Goal: Information Seeking & Learning: Check status

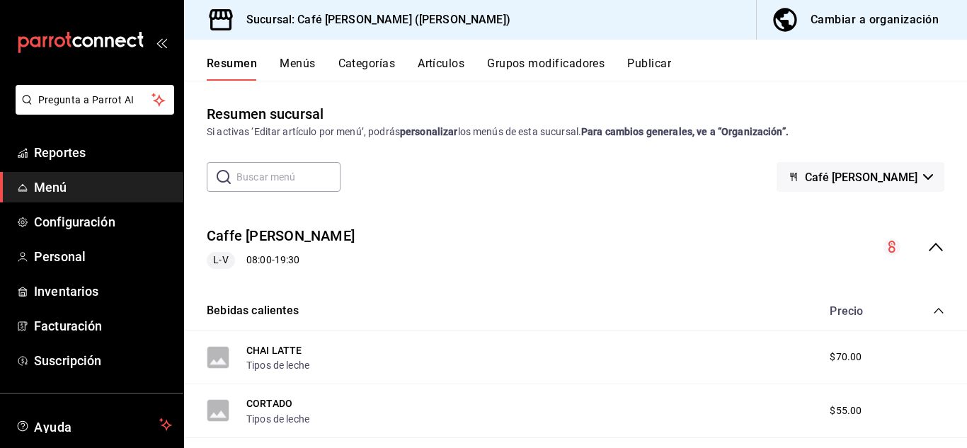
click at [820, 26] on div "Cambiar a organización" at bounding box center [875, 20] width 128 height 20
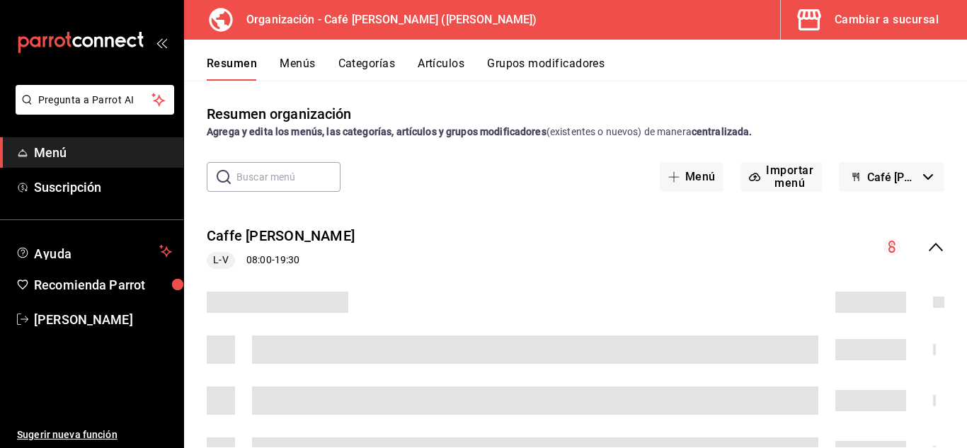
click at [299, 66] on button "Menús" at bounding box center [297, 69] width 35 height 24
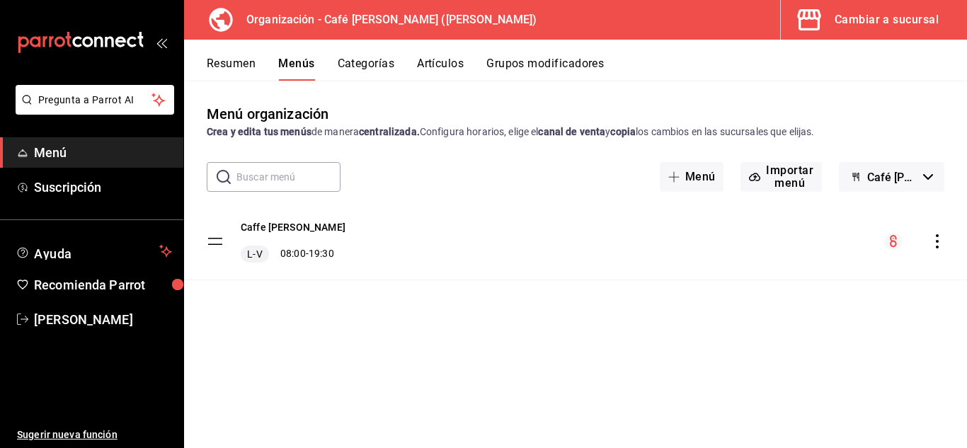
click at [383, 62] on button "Categorías" at bounding box center [366, 69] width 57 height 24
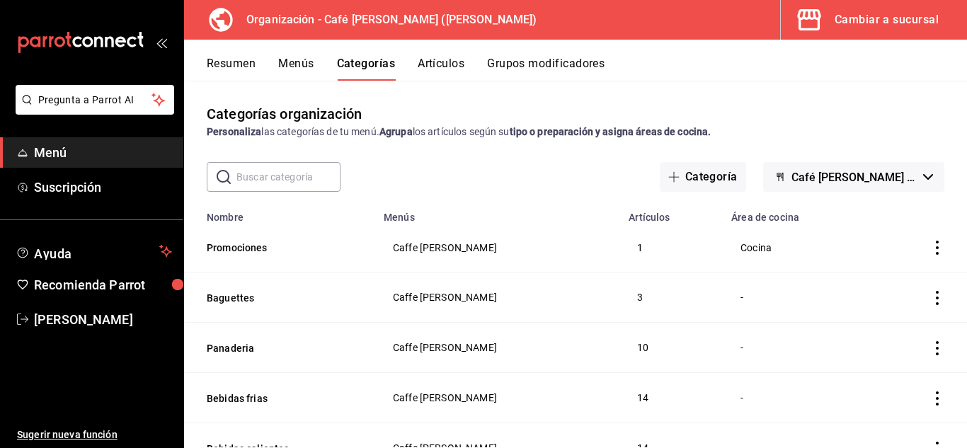
click at [435, 65] on button "Artículos" at bounding box center [441, 69] width 47 height 24
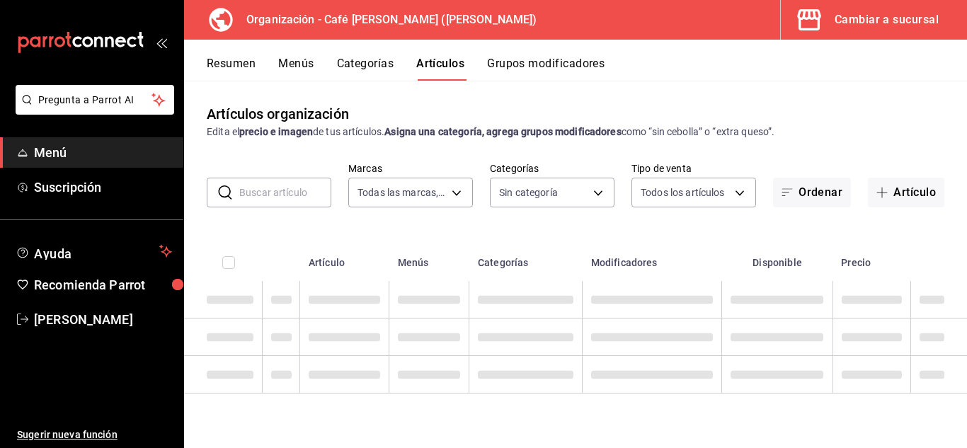
type input "b4077a34-ddc8-4c06-86ab-ce41dd4f69da"
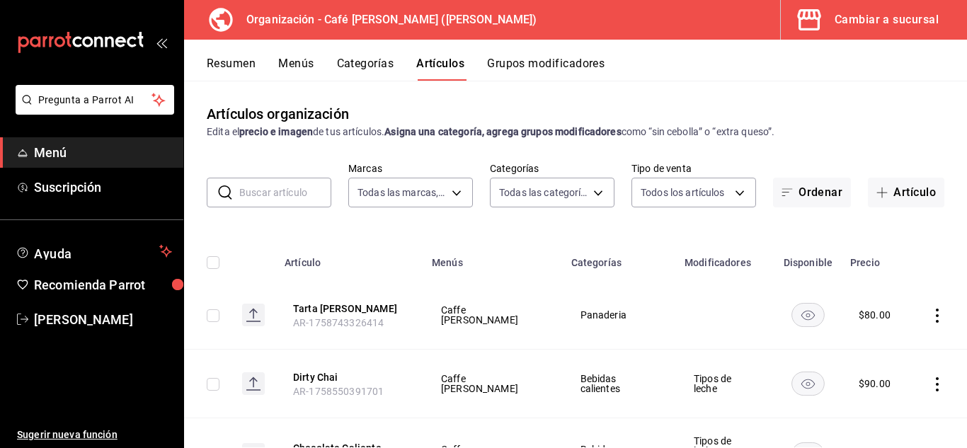
type input "8b27e615-9384-4f3f-9cf4-44fdceb33c84,e1582540-333d-4a9b-8e9c-5618bf41f1b9,08e1b…"
click at [905, 195] on button "Artículo" at bounding box center [906, 193] width 76 height 30
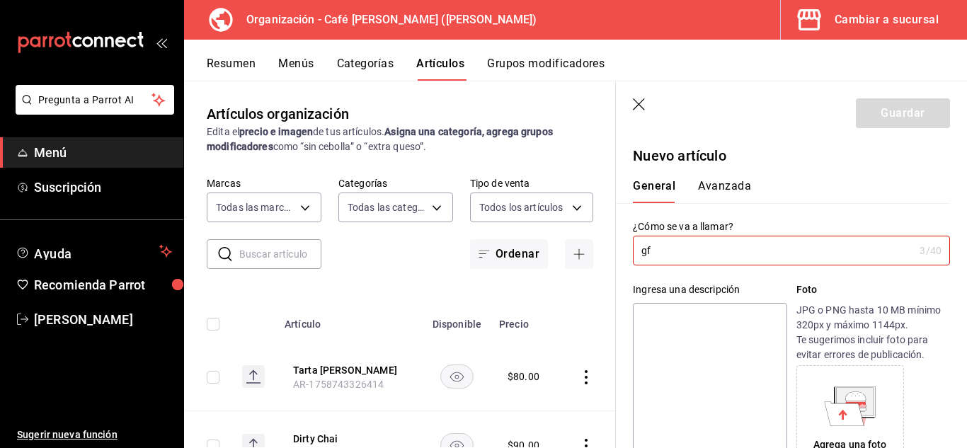
type input "g"
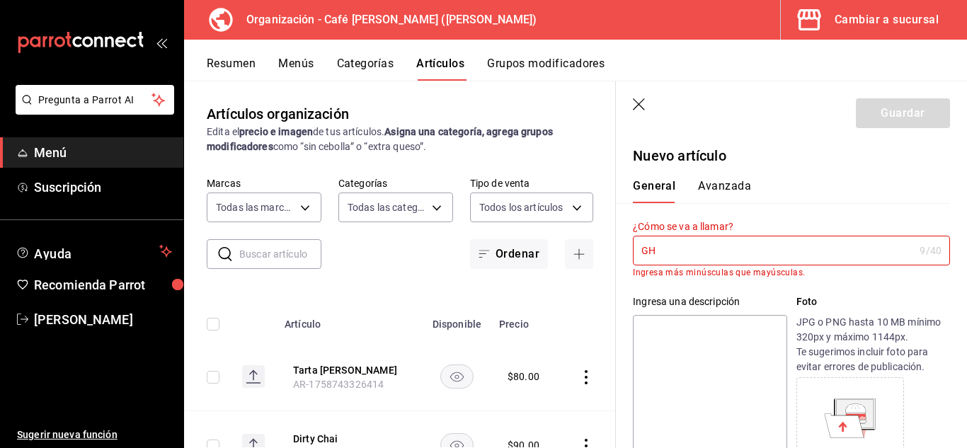
type input "G"
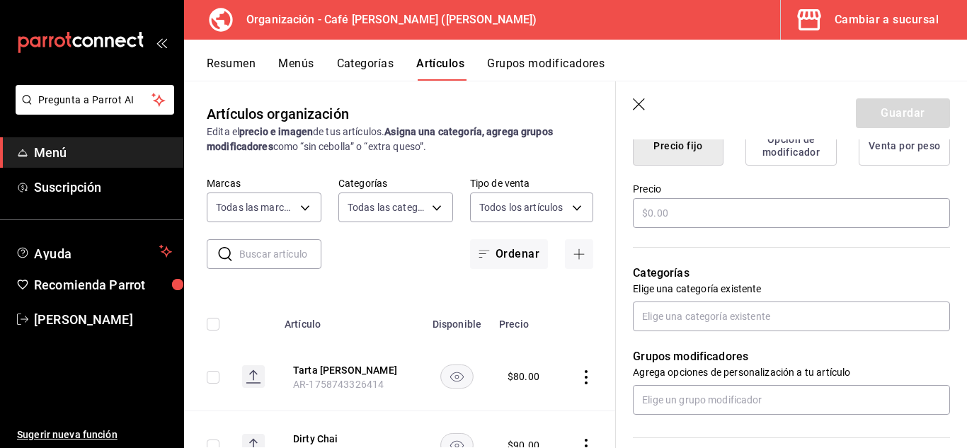
scroll to position [458, 0]
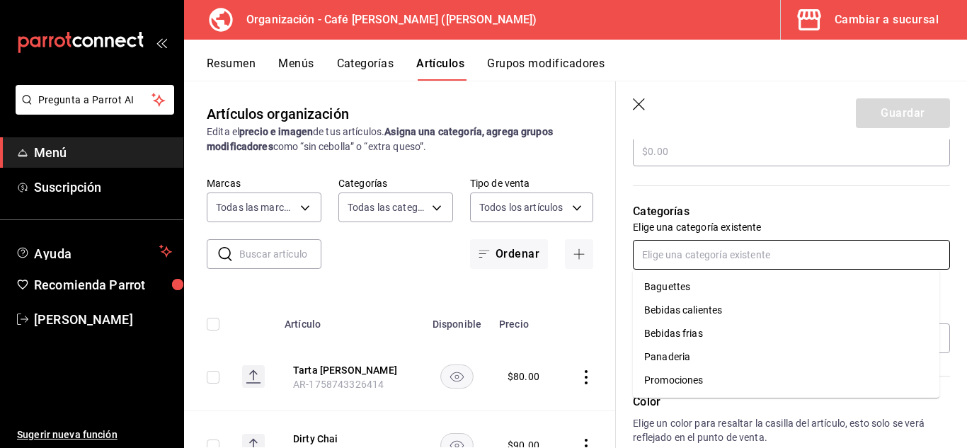
click at [883, 248] on input "text" at bounding box center [791, 255] width 317 height 30
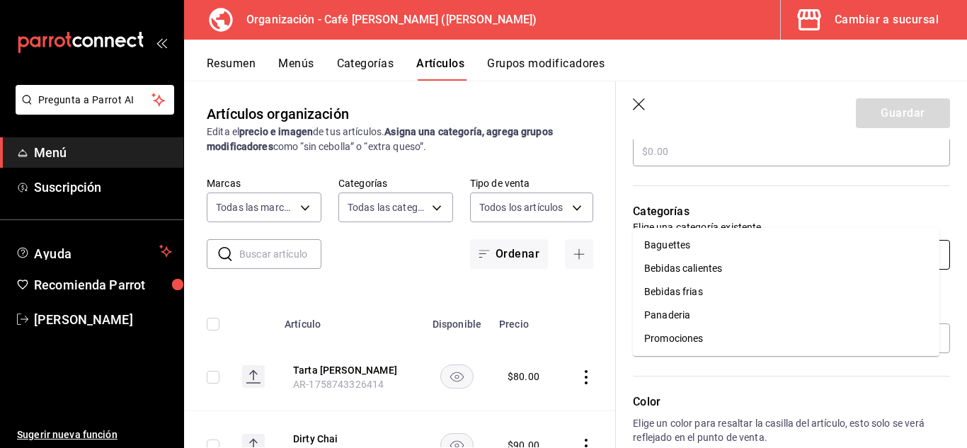
scroll to position [517, 0]
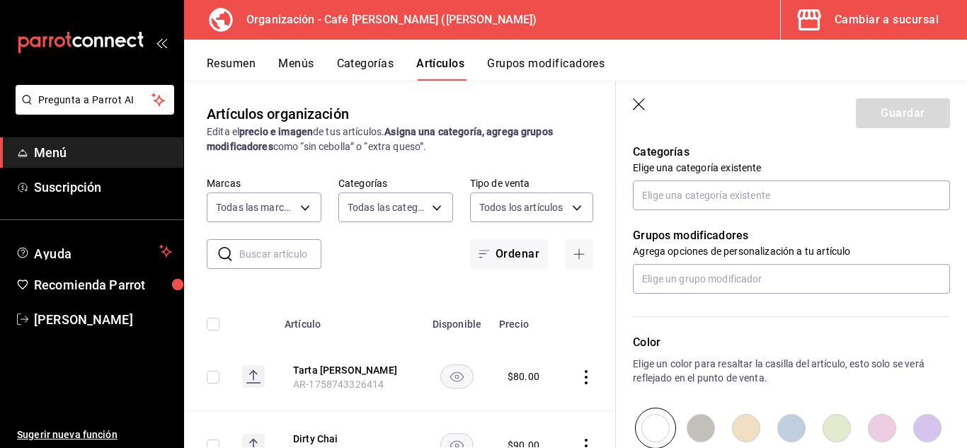
click at [936, 380] on p "Elige un color para resaltar la casilla del artículo, esto solo se verá refleja…" at bounding box center [791, 371] width 317 height 28
click at [888, 109] on div "Guardar" at bounding box center [903, 113] width 94 height 30
click at [641, 101] on icon "button" at bounding box center [640, 105] width 14 height 14
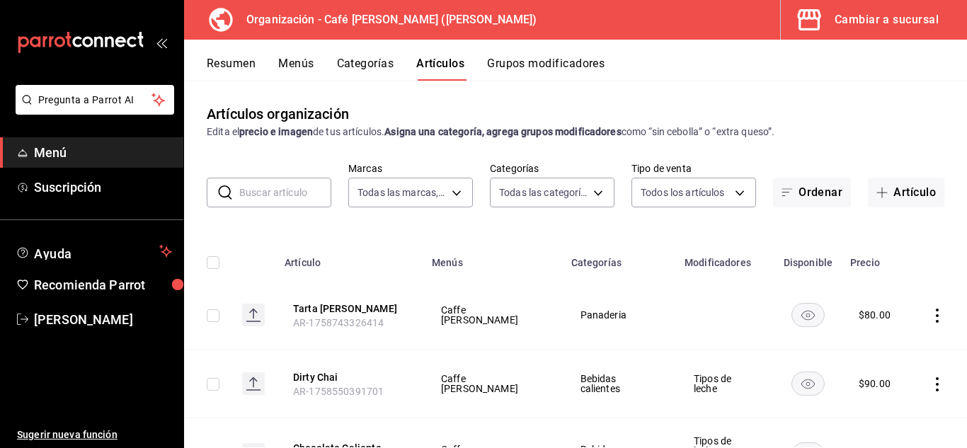
click at [930, 317] on icon "actions" at bounding box center [937, 316] width 14 height 14
drag, startPoint x: 966, startPoint y: 119, endPoint x: 956, endPoint y: 128, distance: 13.5
click at [956, 128] on div at bounding box center [483, 224] width 967 height 448
click at [800, 23] on icon "button" at bounding box center [808, 19] width 23 height 21
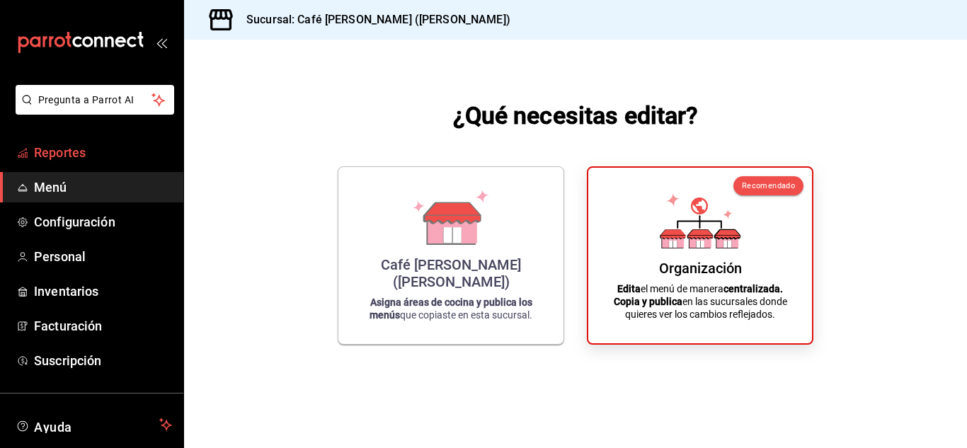
click at [91, 142] on link "Reportes" at bounding box center [91, 152] width 183 height 30
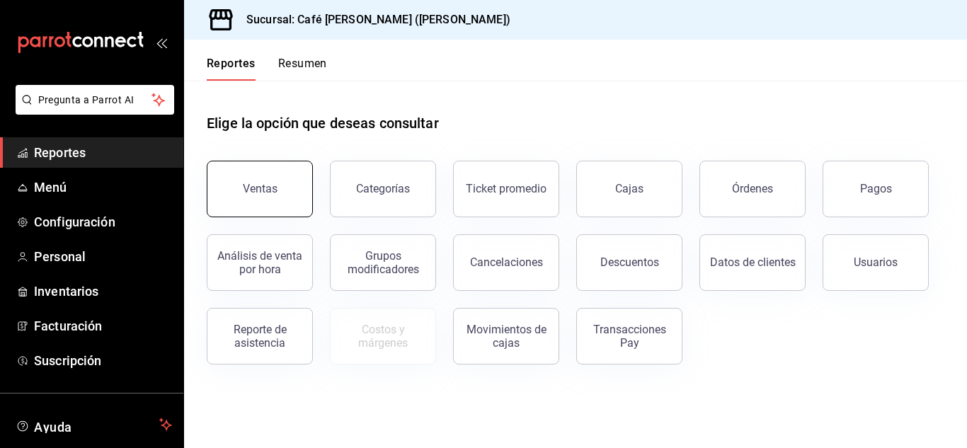
click at [278, 179] on button "Ventas" at bounding box center [260, 189] width 106 height 57
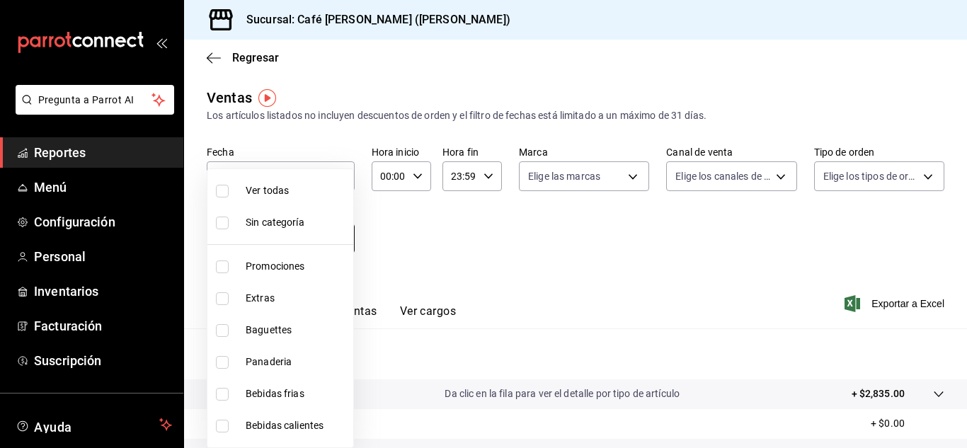
click at [351, 236] on body "Pregunta a Parrot AI Reportes Menú Configuración Personal Inventarios Facturaci…" at bounding box center [483, 224] width 967 height 448
click at [287, 362] on span "Panaderia" at bounding box center [297, 362] width 102 height 15
type input "2e3eefd8-d3a1-402c-9319-5ea62150ea76"
checkbox input "true"
drag, startPoint x: 959, startPoint y: 137, endPoint x: 966, endPoint y: 182, distance: 45.3
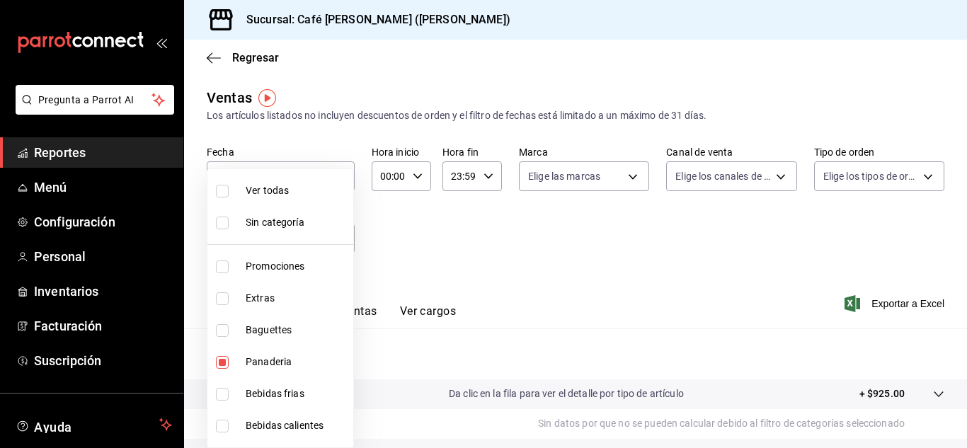
click at [966, 182] on div at bounding box center [483, 224] width 967 height 448
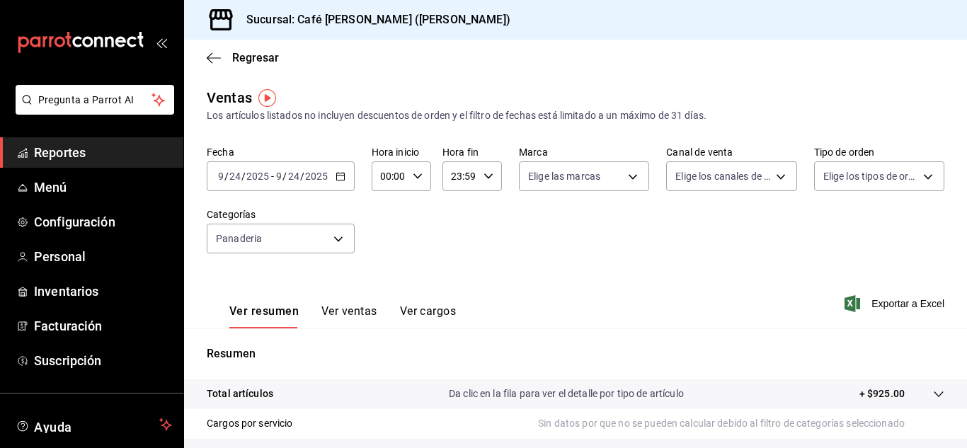
click at [339, 320] on button "Ver ventas" at bounding box center [349, 316] width 56 height 24
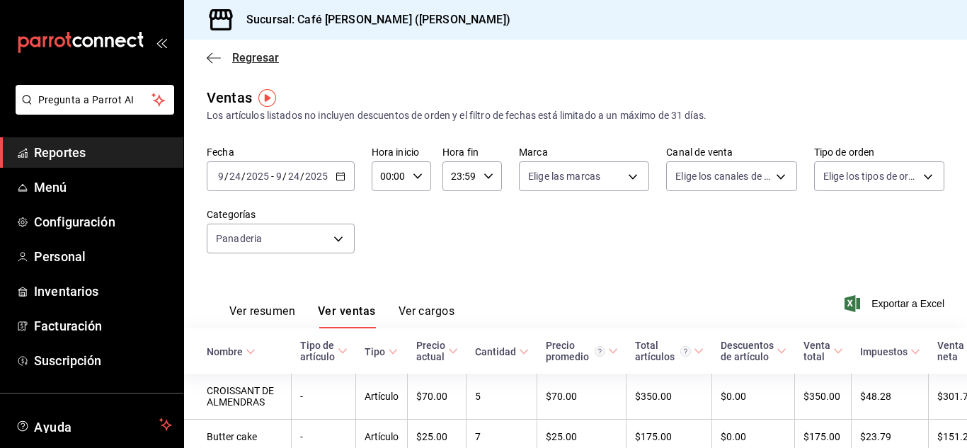
click at [214, 57] on icon "button" at bounding box center [214, 58] width 14 height 13
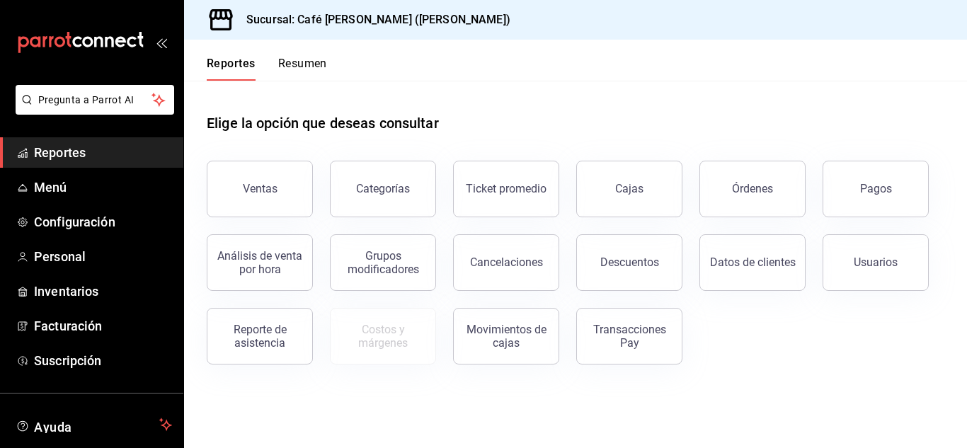
click at [289, 68] on button "Resumen" at bounding box center [302, 69] width 49 height 24
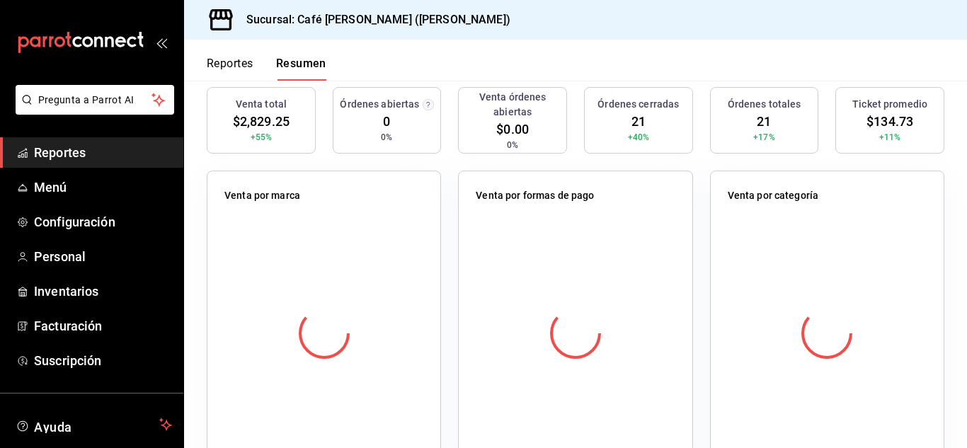
scroll to position [186, 0]
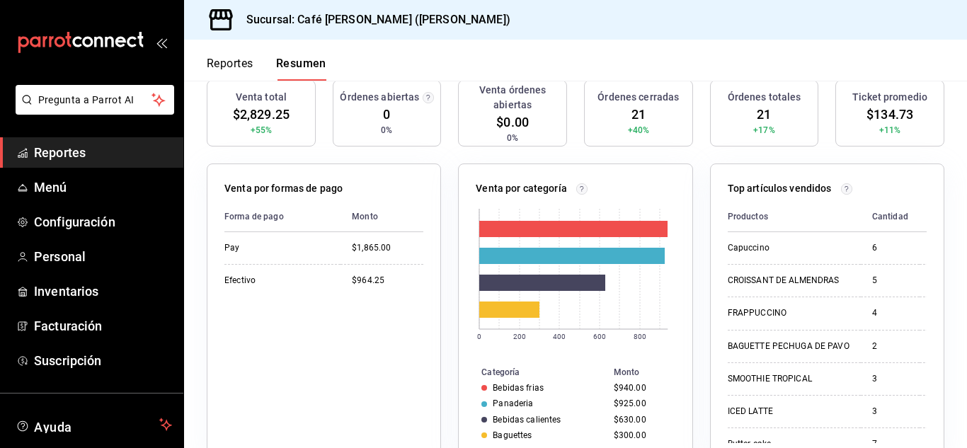
click at [234, 71] on button "Reportes" at bounding box center [230, 69] width 47 height 24
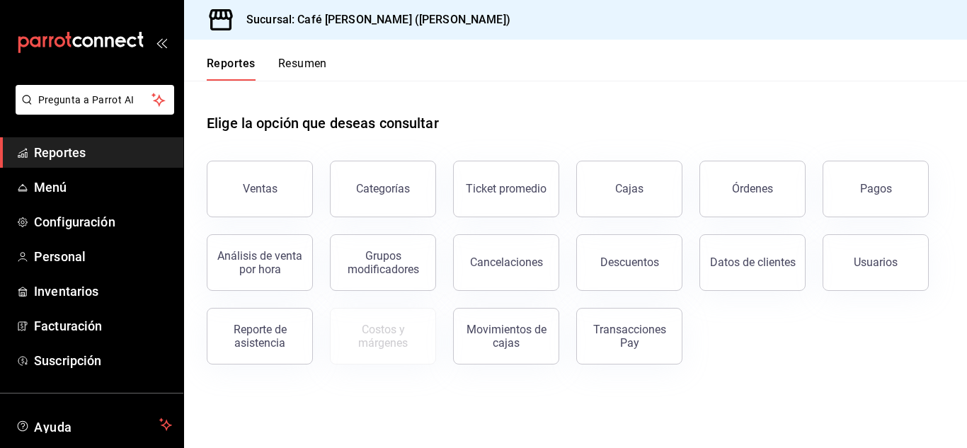
click at [310, 59] on button "Resumen" at bounding box center [302, 69] width 49 height 24
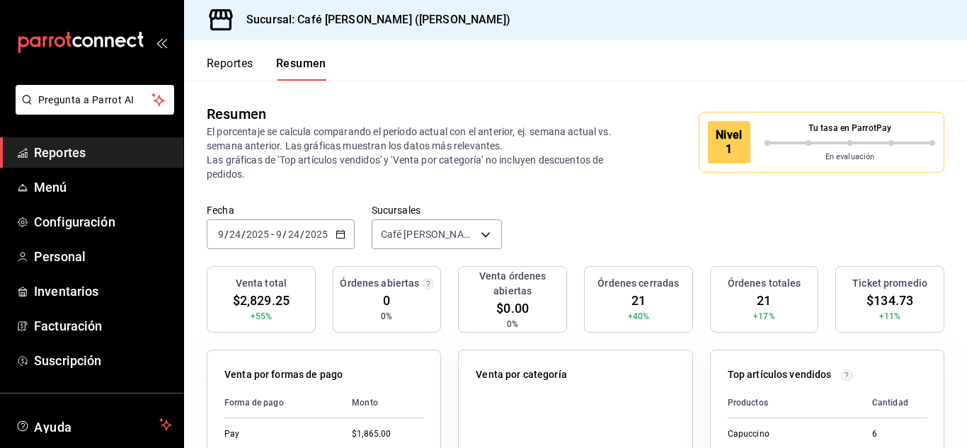
click at [252, 70] on button "Reportes" at bounding box center [230, 69] width 47 height 24
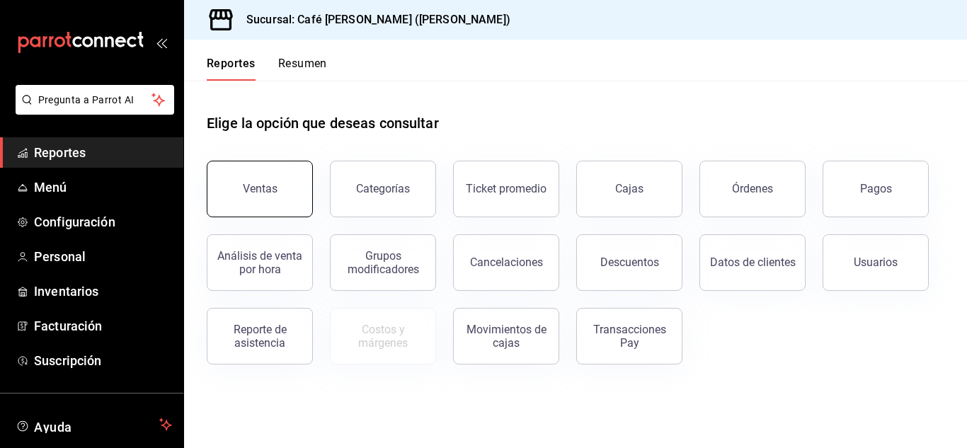
click at [280, 209] on button "Ventas" at bounding box center [260, 189] width 106 height 57
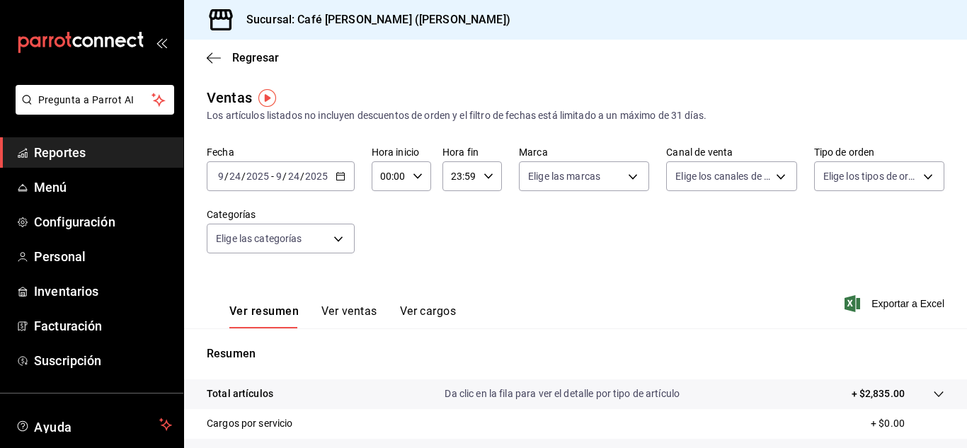
click at [453, 324] on button "Ver cargos" at bounding box center [428, 316] width 57 height 24
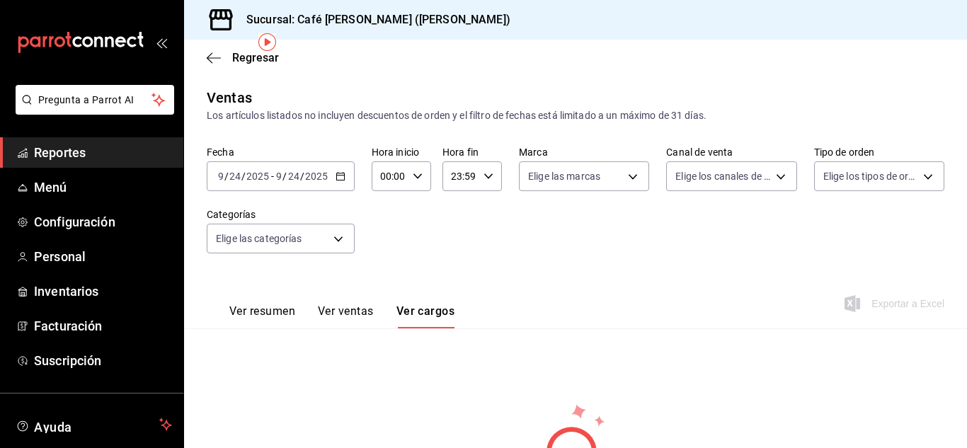
scroll to position [135, 0]
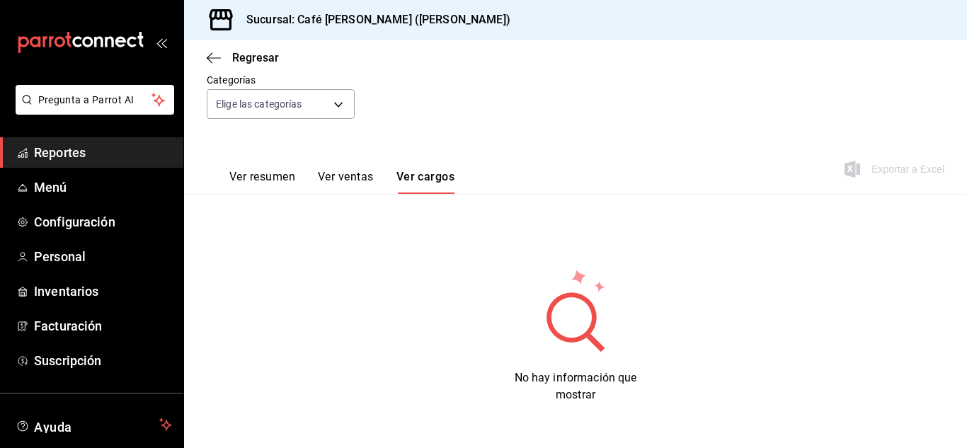
drag, startPoint x: 433, startPoint y: 183, endPoint x: 355, endPoint y: 382, distance: 214.0
click at [355, 382] on div "No hay información que mostrar" at bounding box center [576, 336] width 738 height 136
click at [277, 176] on button "Ver resumen" at bounding box center [262, 182] width 66 height 24
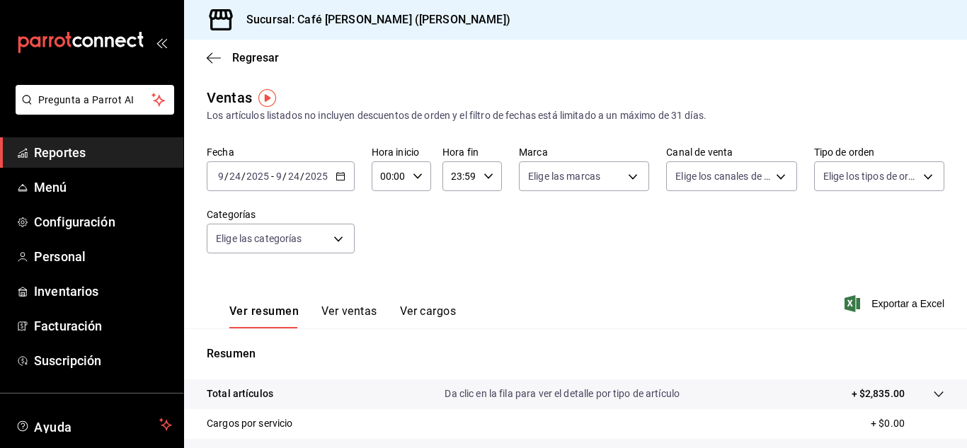
click at [432, 314] on button "Ver cargos" at bounding box center [428, 316] width 57 height 24
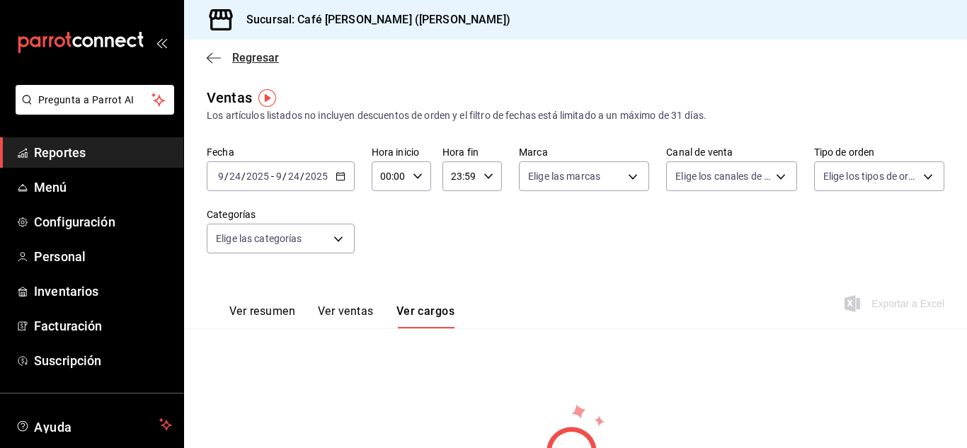
click at [216, 61] on icon "button" at bounding box center [214, 58] width 14 height 13
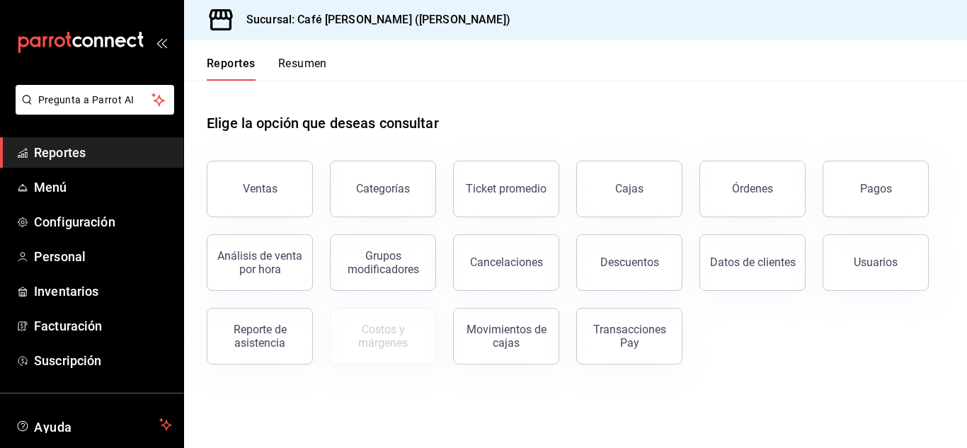
click at [292, 68] on button "Resumen" at bounding box center [302, 69] width 49 height 24
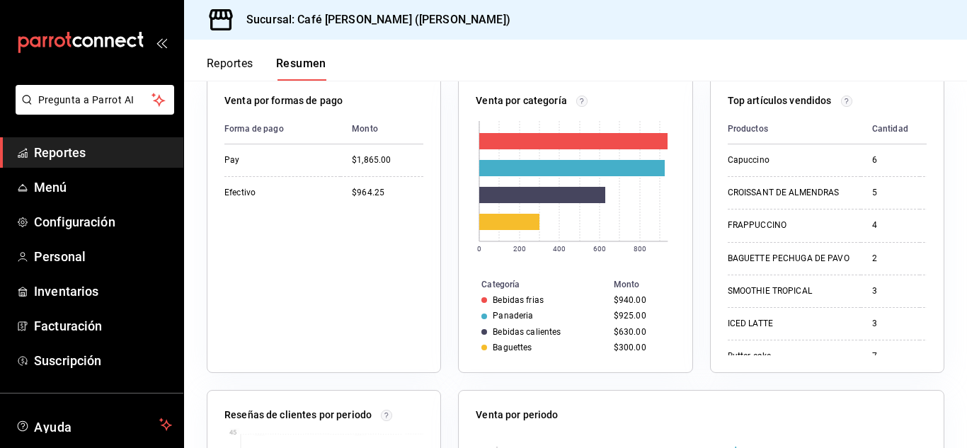
click at [224, 58] on button "Reportes" at bounding box center [230, 69] width 47 height 24
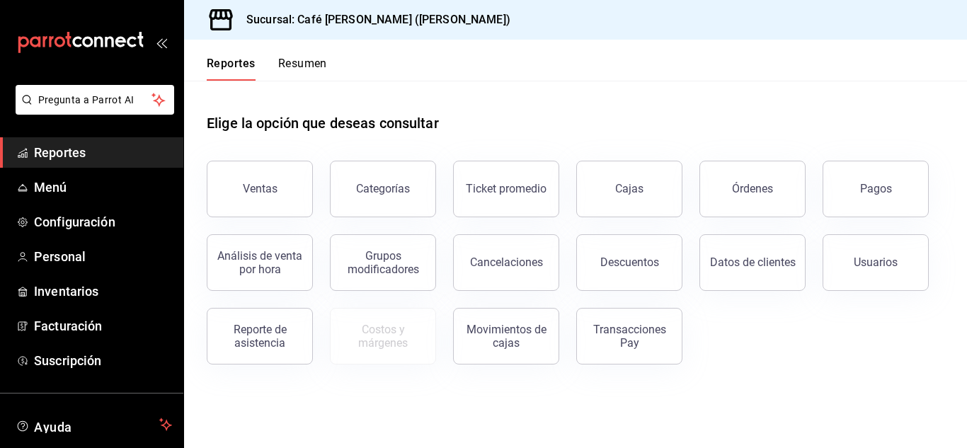
click at [326, 65] on button "Resumen" at bounding box center [302, 69] width 49 height 24
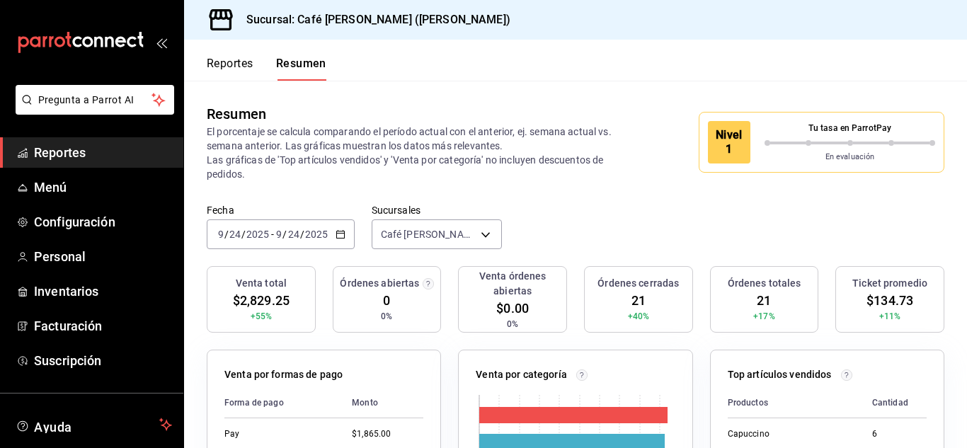
click at [332, 228] on div "[DATE] [DATE] - [DATE] [DATE]" at bounding box center [281, 234] width 148 height 30
click at [328, 235] on div "[DATE] [DATE]" at bounding box center [301, 234] width 55 height 11
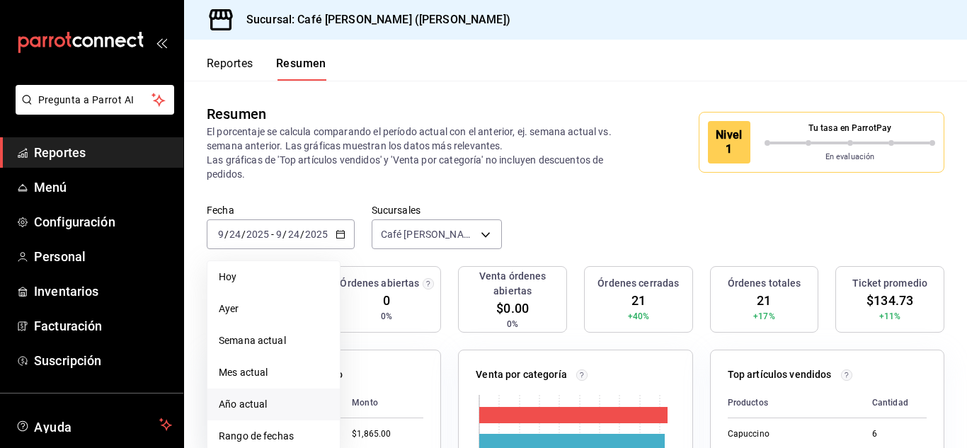
click at [261, 412] on span "Año actual" at bounding box center [274, 404] width 110 height 15
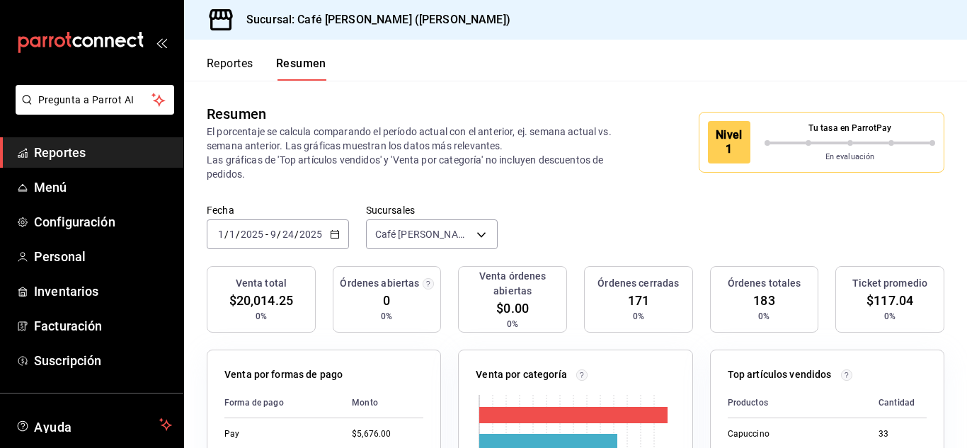
click at [234, 72] on button "Reportes" at bounding box center [230, 69] width 47 height 24
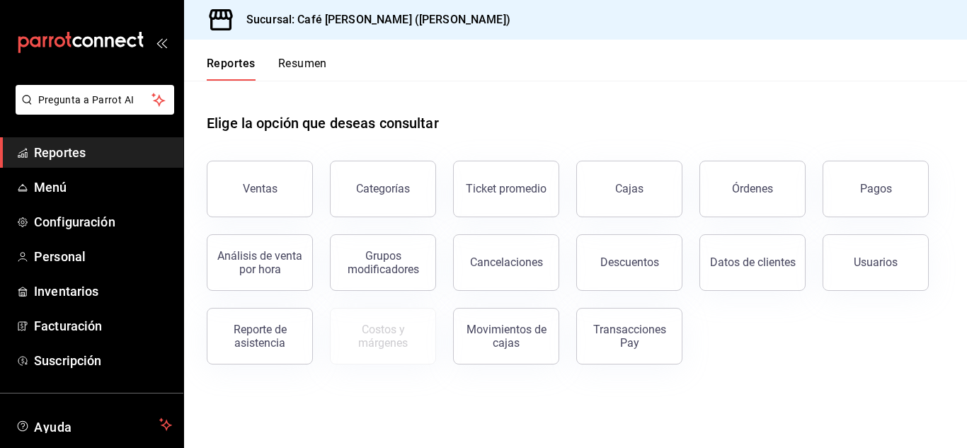
click at [161, 144] on span "Reportes" at bounding box center [103, 152] width 138 height 19
click at [94, 180] on span "Menú" at bounding box center [103, 187] width 138 height 19
